Goal: Book appointment/travel/reservation

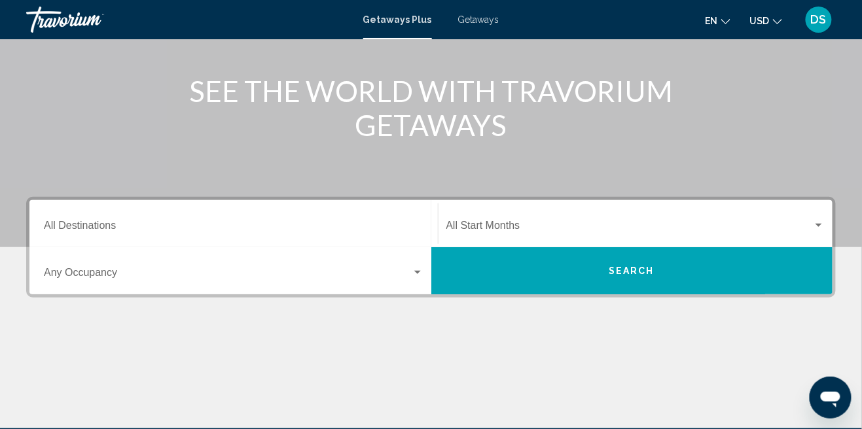
click at [352, 225] on input "Destination All Destinations" at bounding box center [234, 229] width 380 height 12
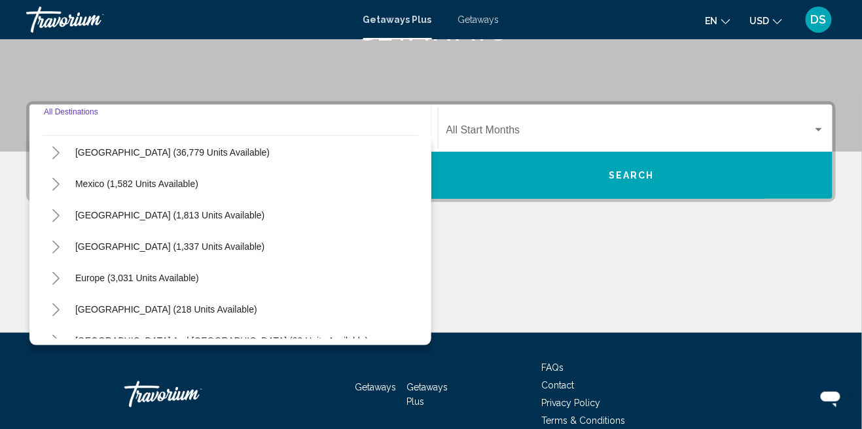
scroll to position [29, 0]
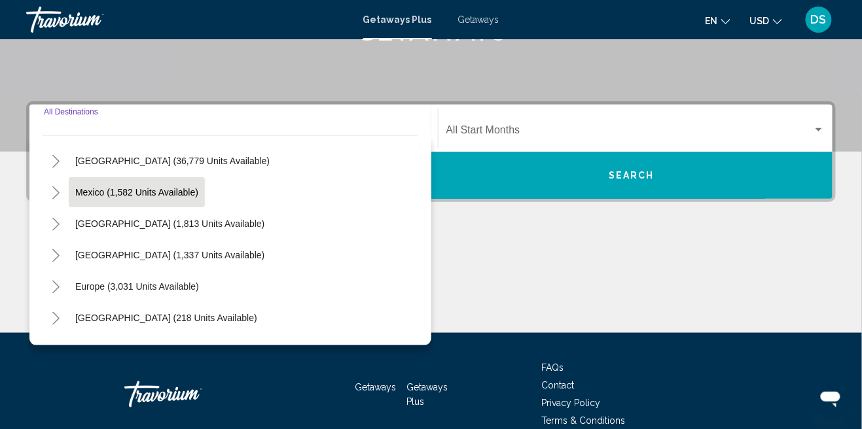
click at [169, 192] on span "Mexico (1,582 units available)" at bounding box center [136, 192] width 123 height 10
type input "**********"
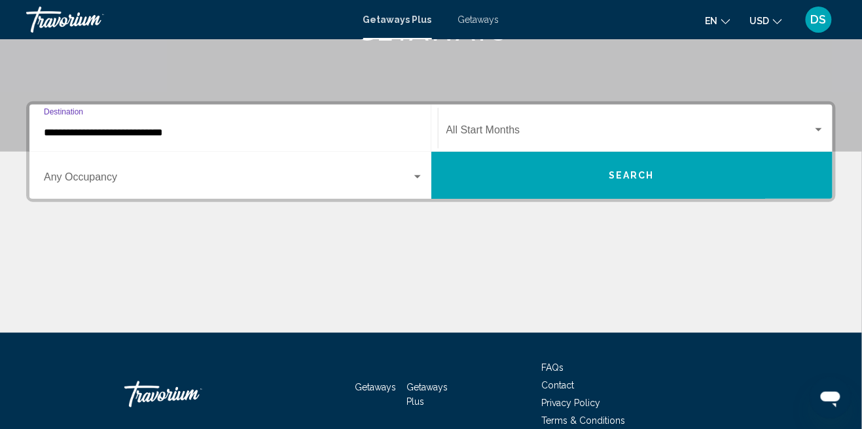
click at [636, 183] on button "Search" at bounding box center [632, 175] width 402 height 47
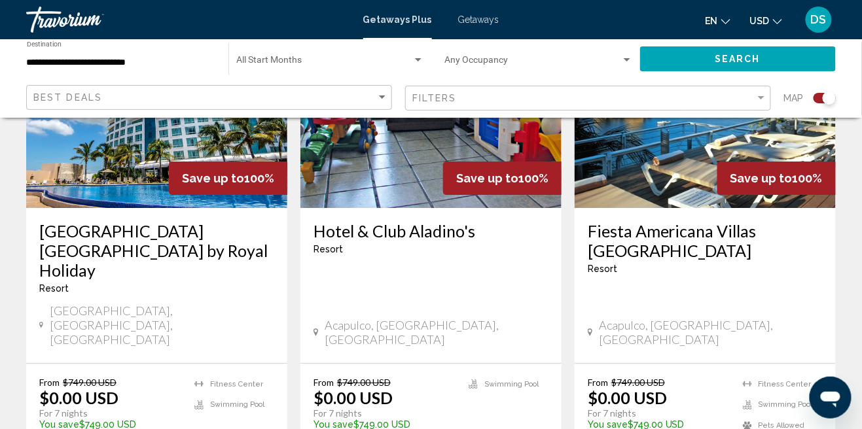
scroll to position [1075, 0]
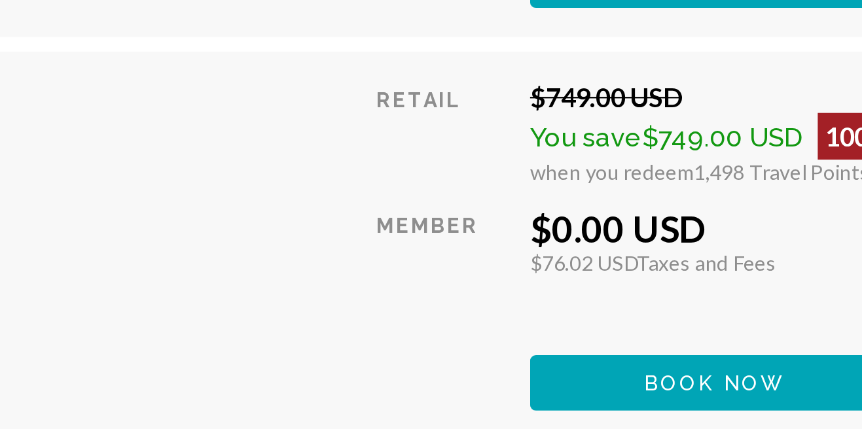
scroll to position [3710, 0]
click at [685, 232] on div "Retail $749.00 USD You save $749.00 USD 100% when you redeem 1,498 Travel Point…" at bounding box center [705, 199] width 234 height 147
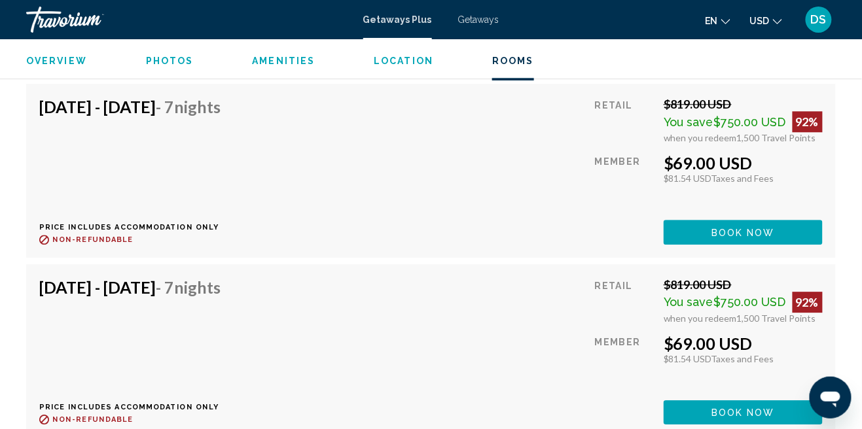
scroll to position [4825, 0]
